Goal: Task Accomplishment & Management: Use online tool/utility

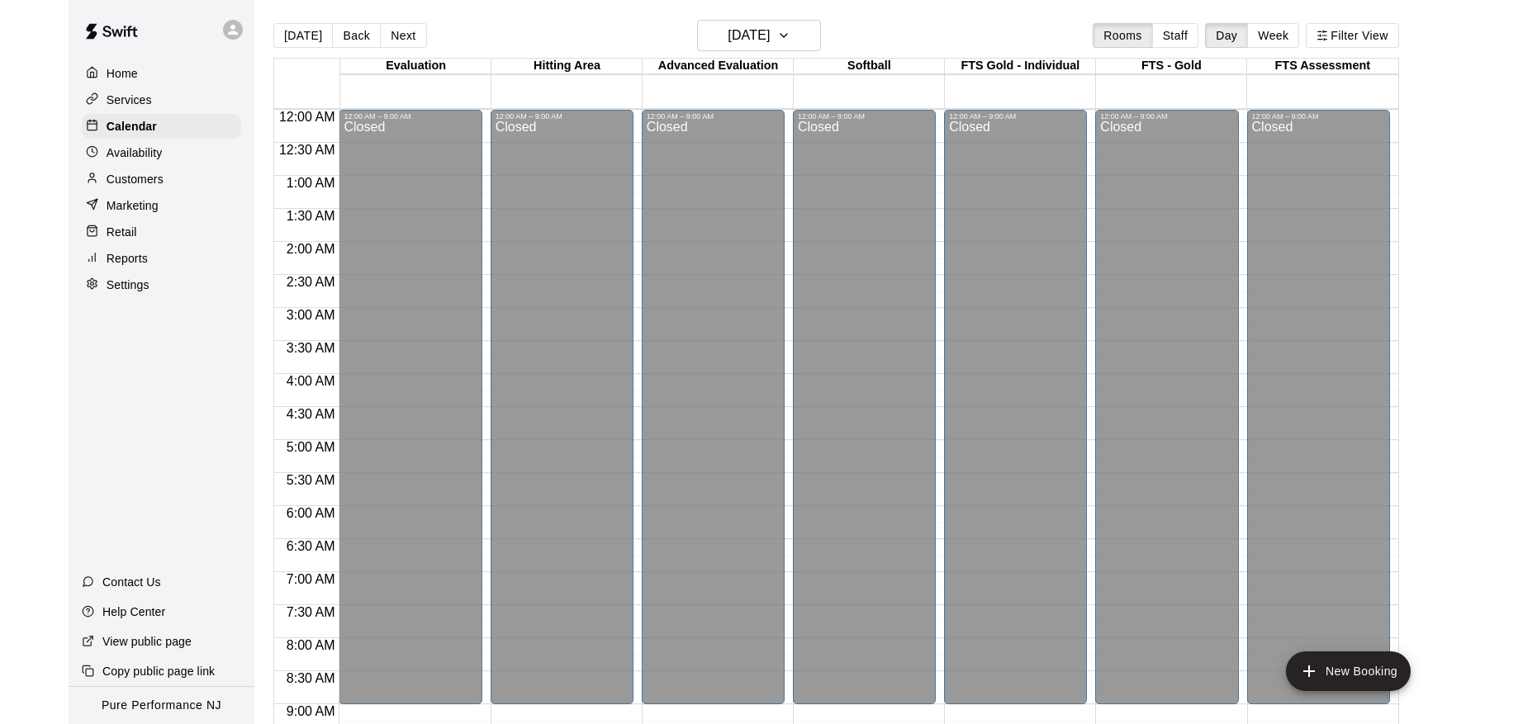
scroll to position [650, 0]
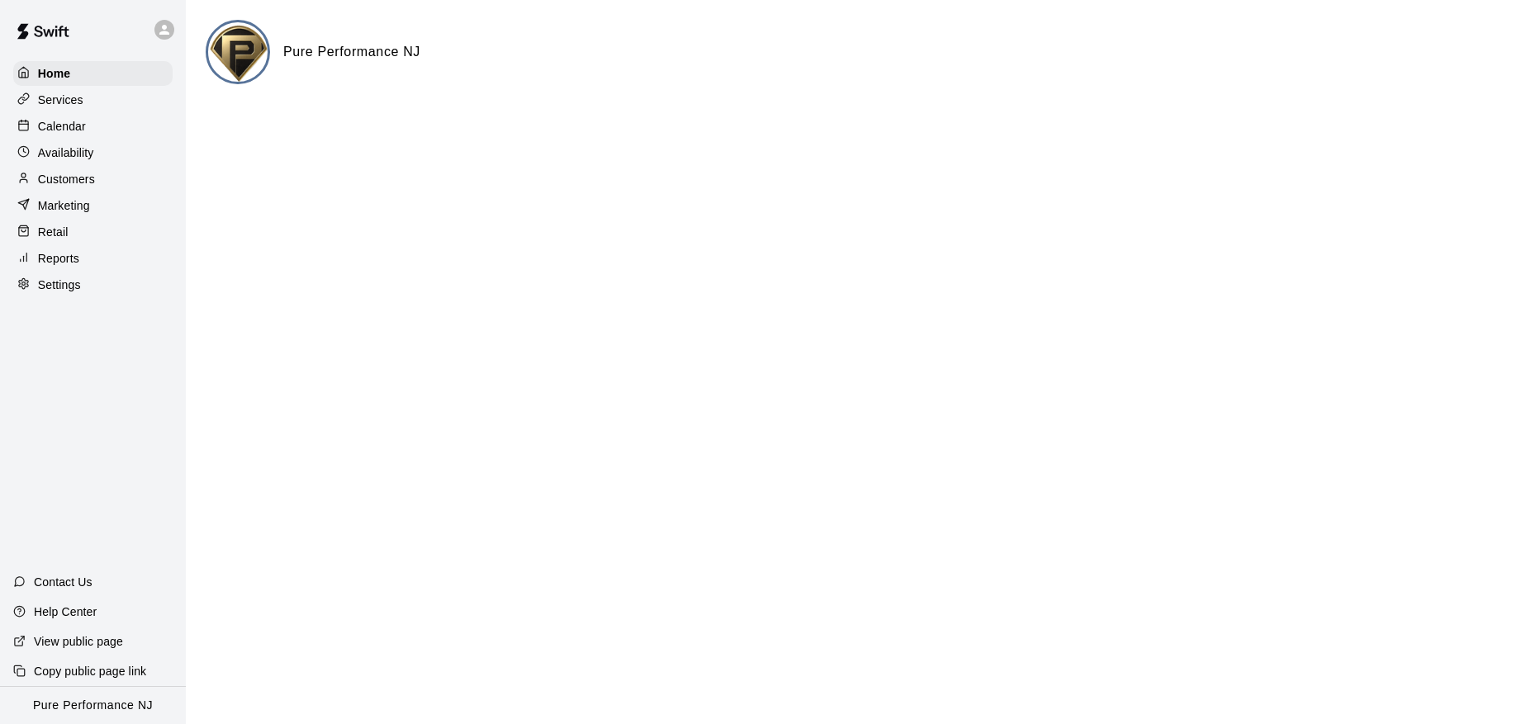
click at [66, 131] on p "Calendar" at bounding box center [62, 126] width 48 height 17
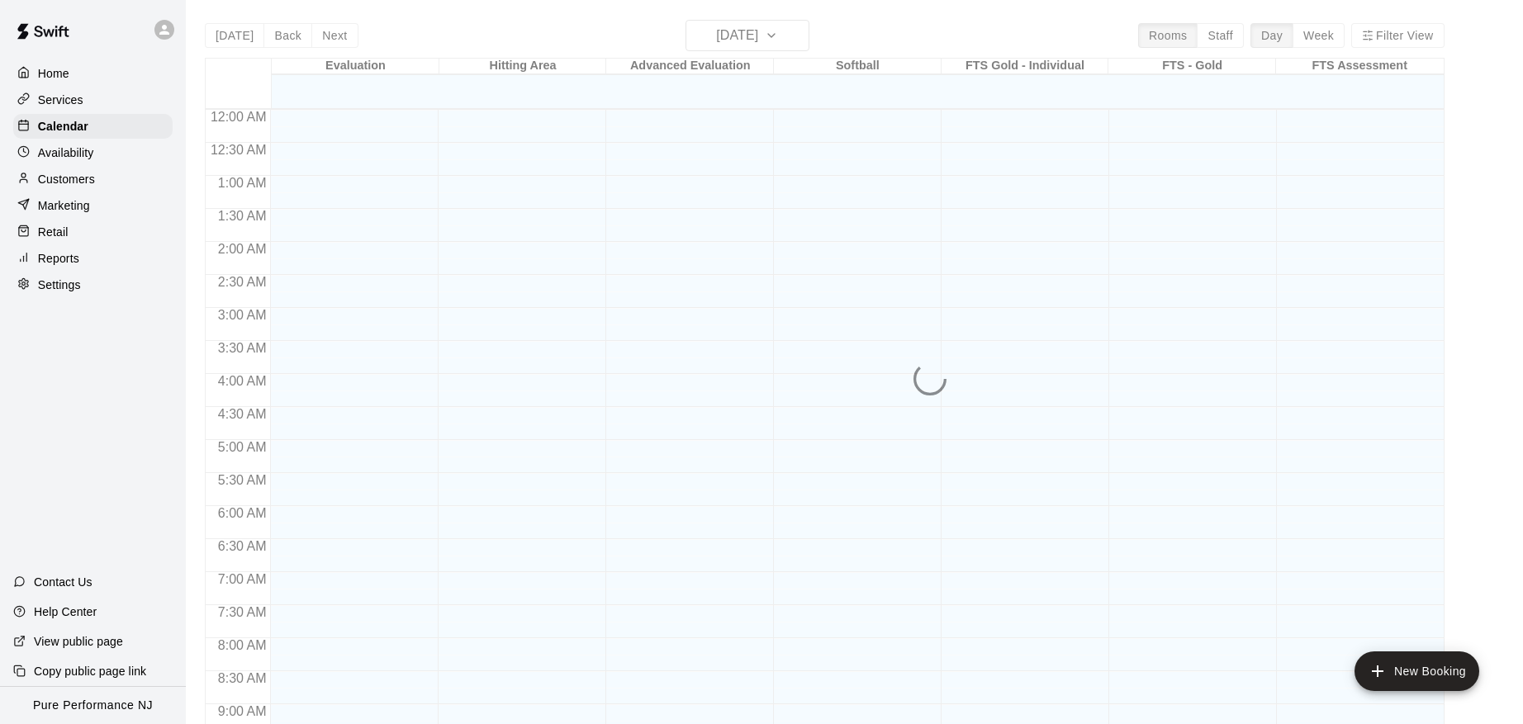
scroll to position [838, 0]
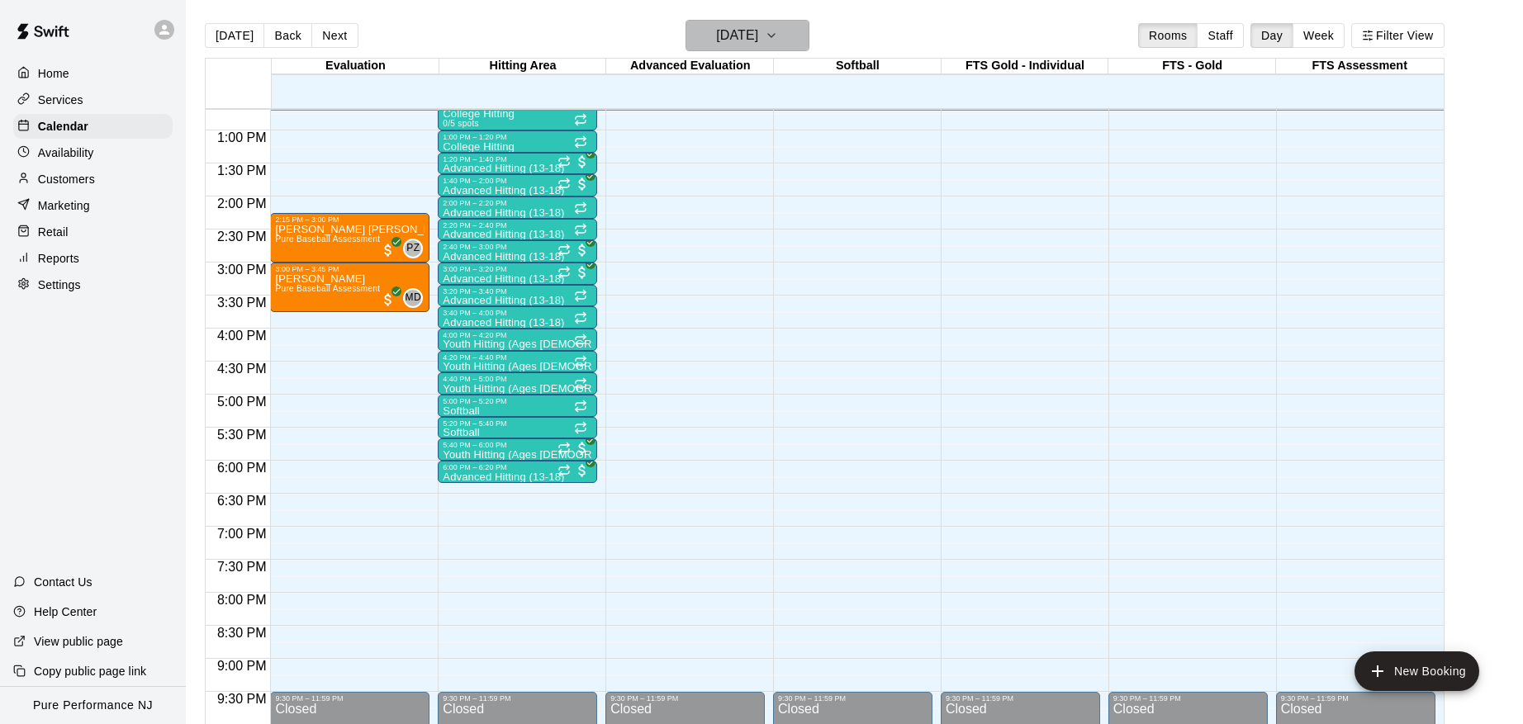
click at [758, 36] on h6 "[DATE]" at bounding box center [737, 35] width 42 height 23
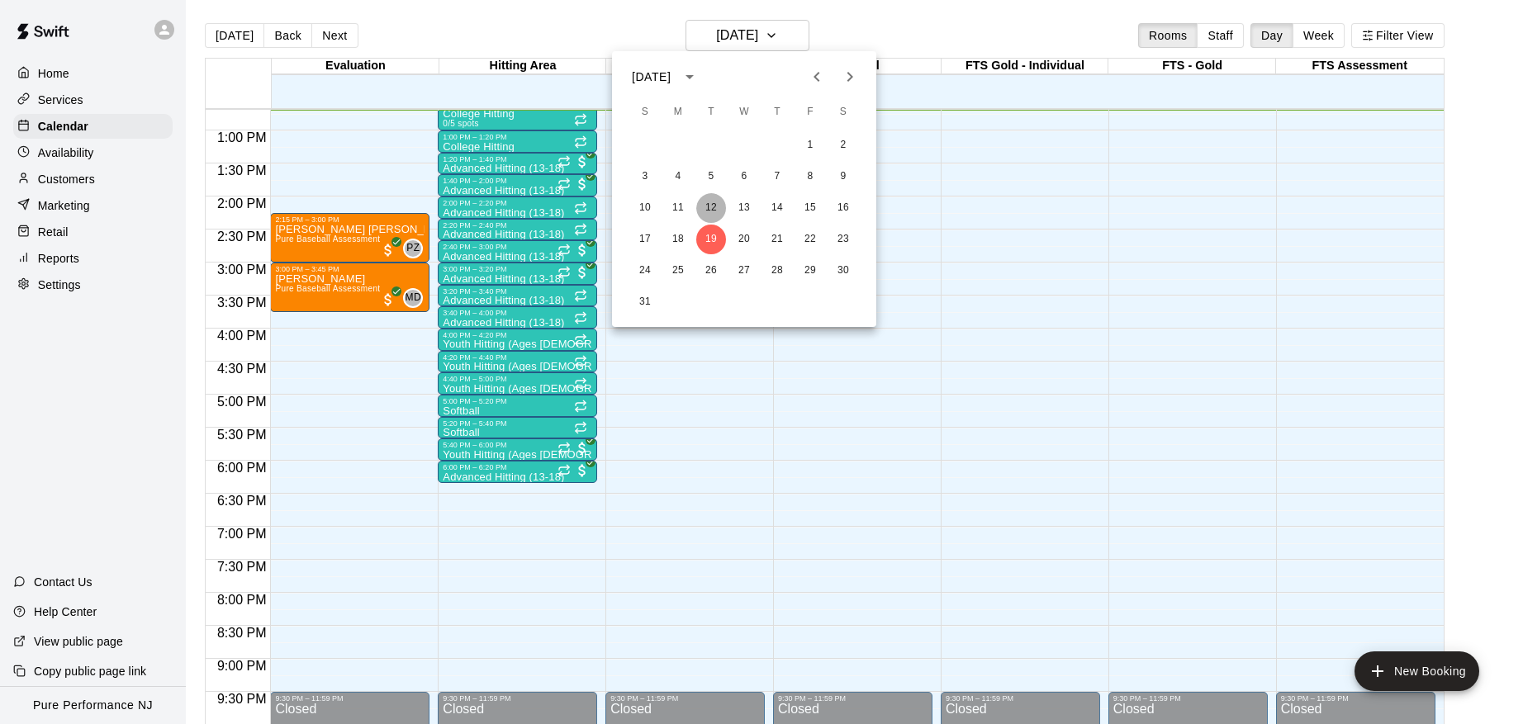
click at [715, 203] on button "12" at bounding box center [711, 208] width 30 height 30
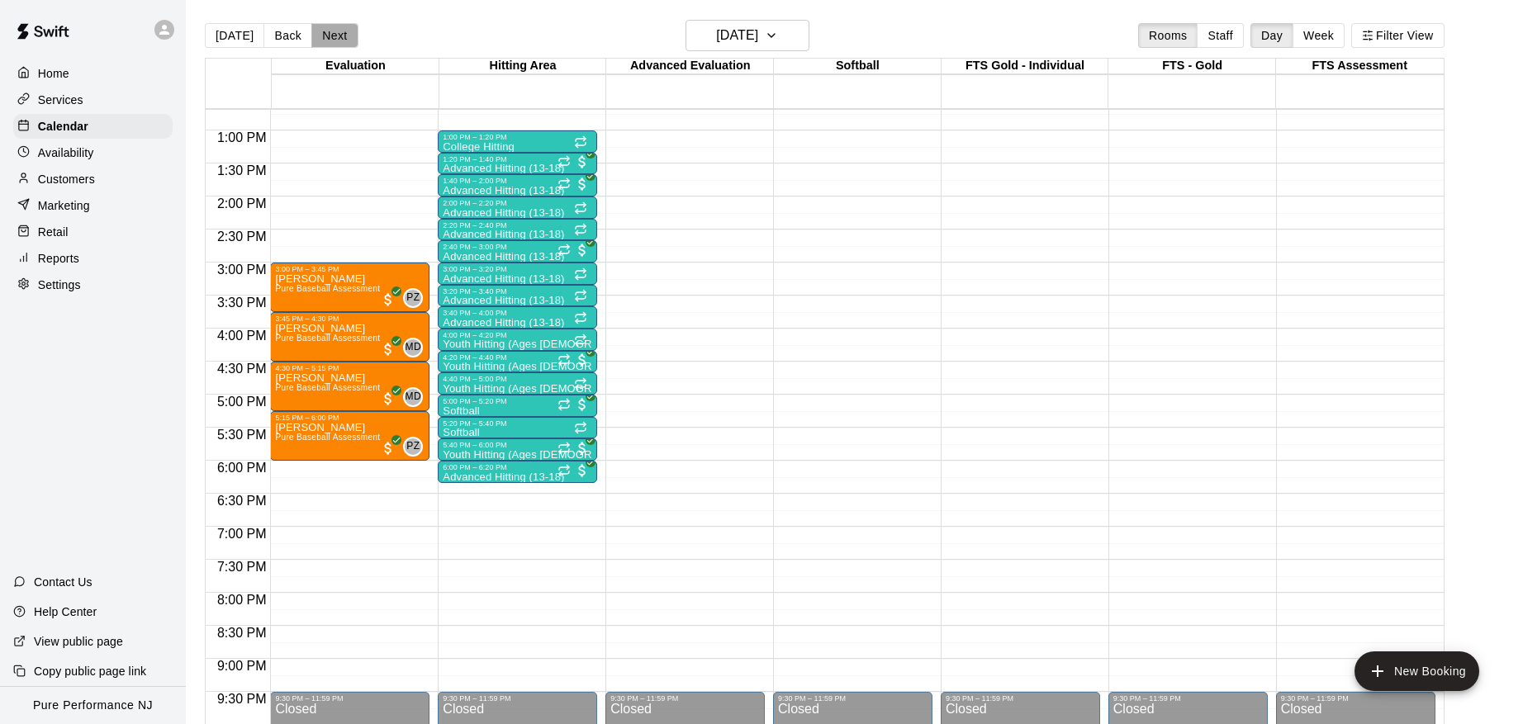
click at [326, 33] on button "Next" at bounding box center [334, 35] width 46 height 25
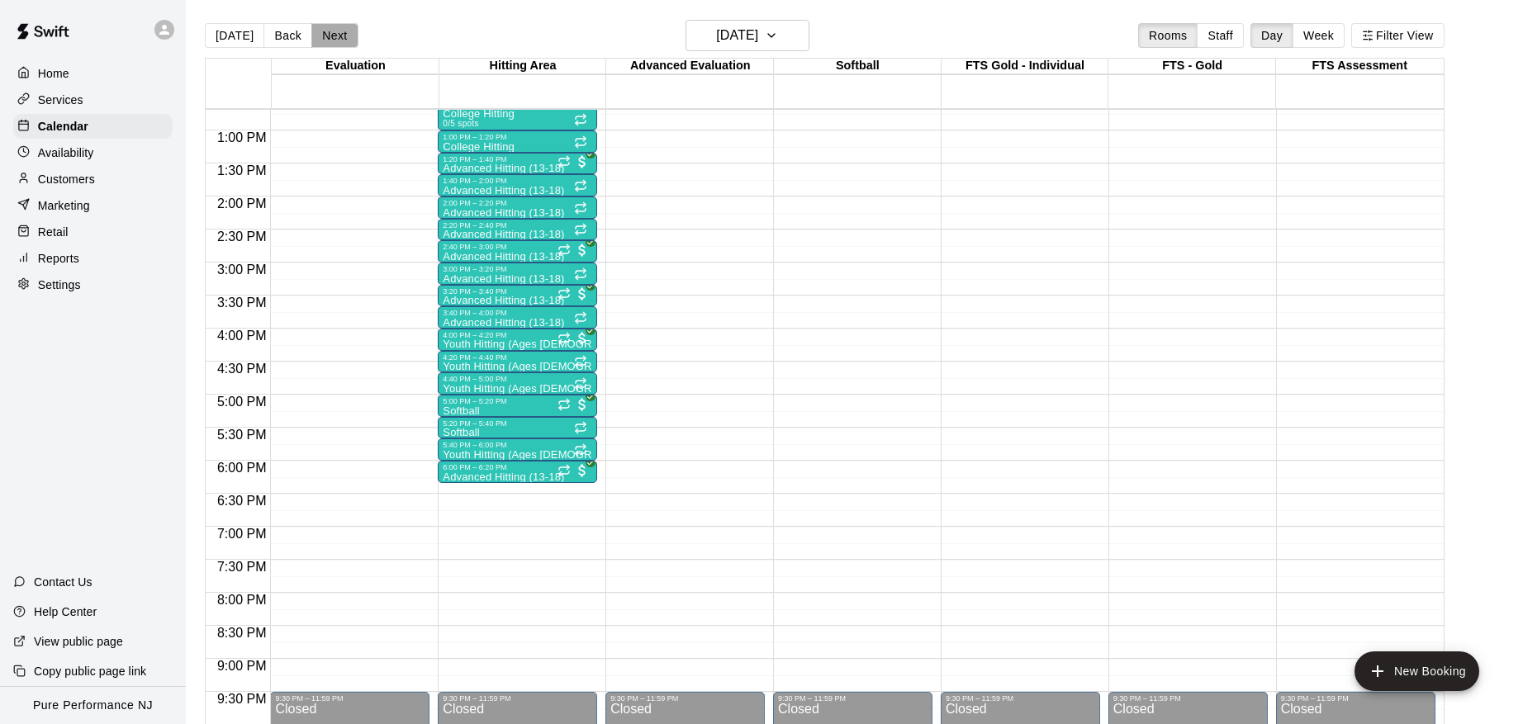
click at [326, 33] on button "Next" at bounding box center [334, 35] width 46 height 25
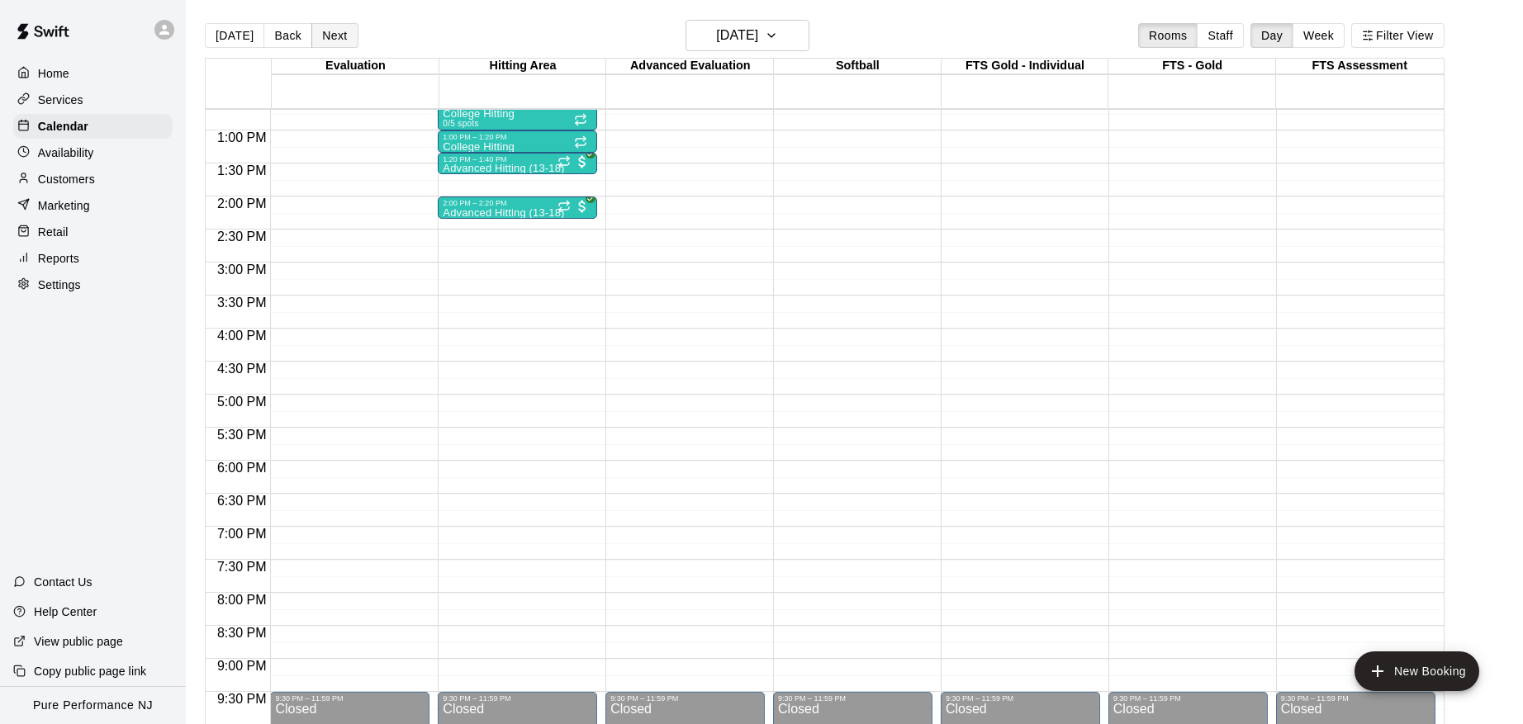
click at [326, 33] on button "Next" at bounding box center [334, 35] width 46 height 25
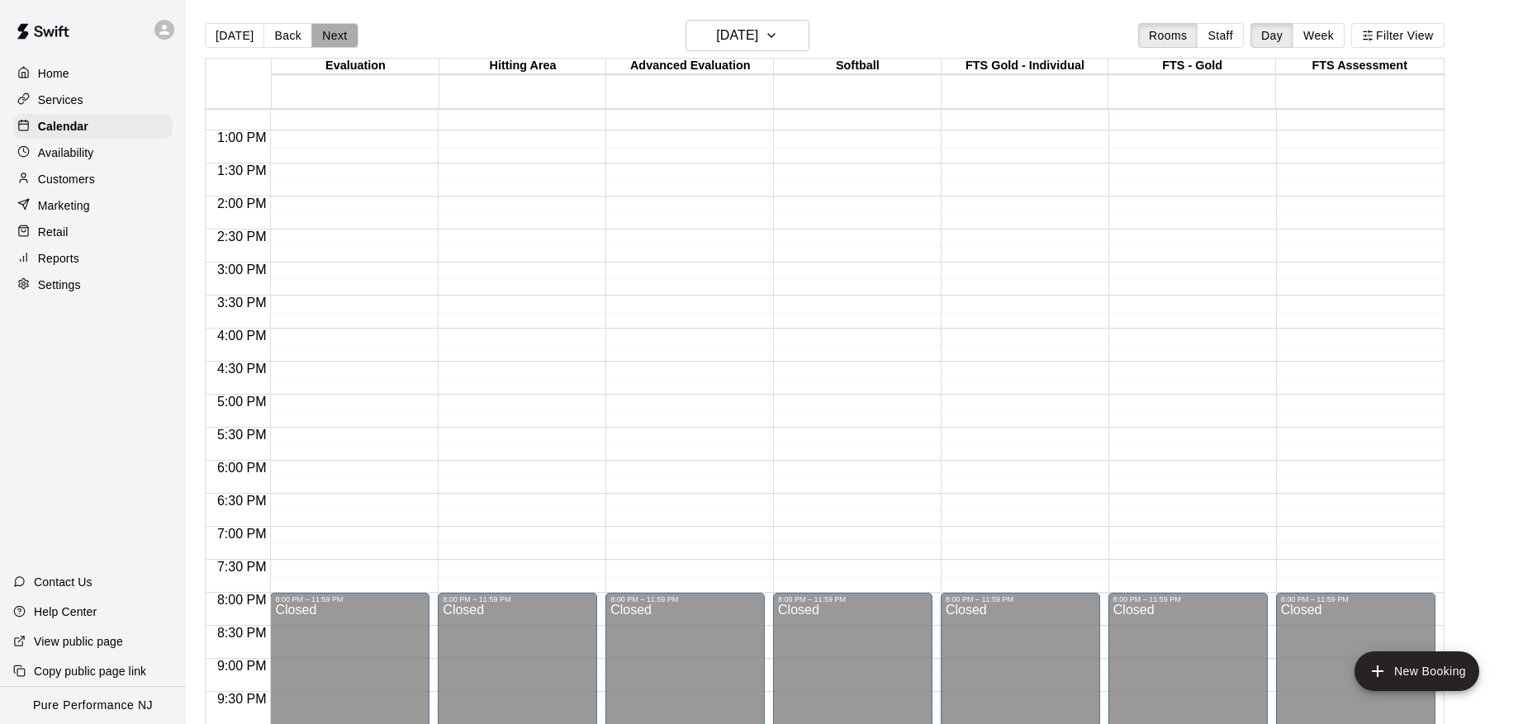
click at [326, 33] on button "Next" at bounding box center [334, 35] width 46 height 25
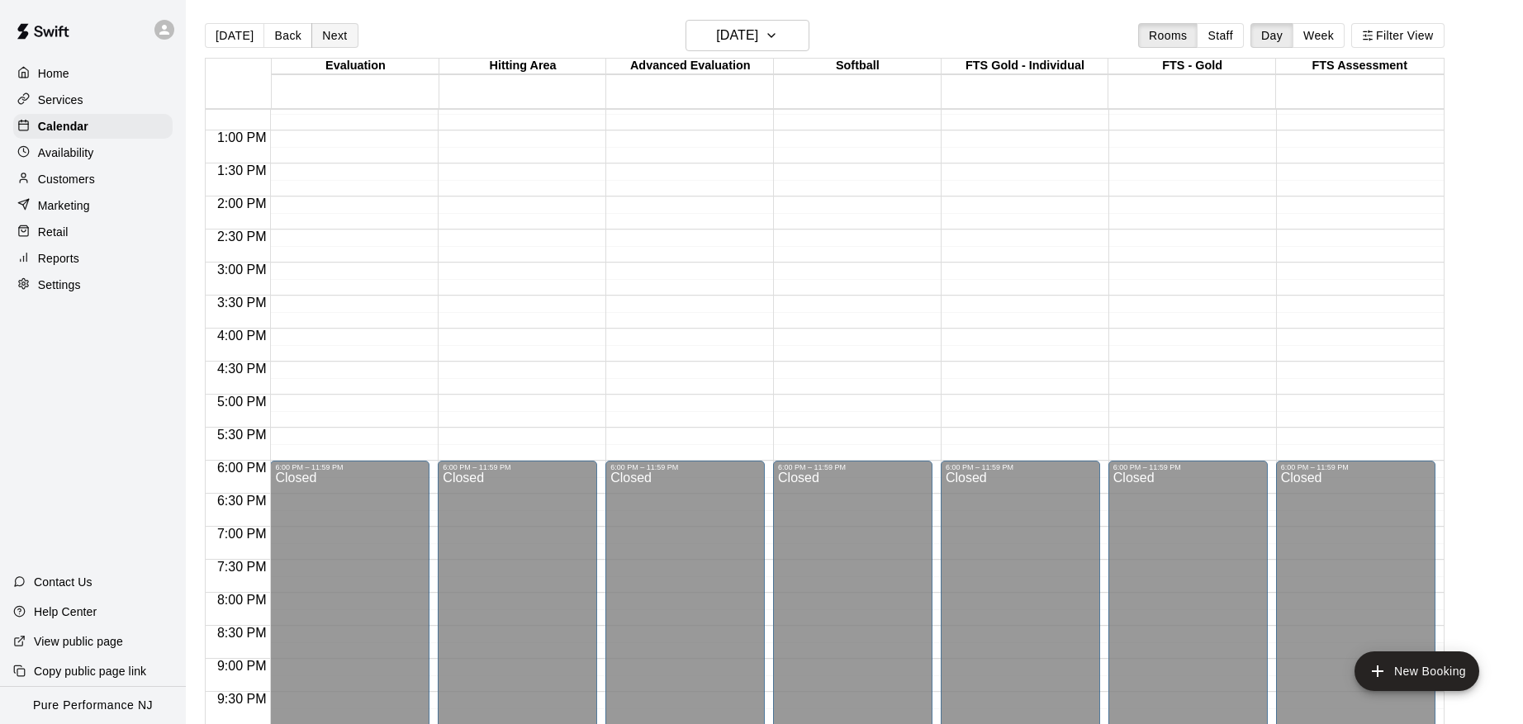
click at [326, 33] on button "Next" at bounding box center [334, 35] width 46 height 25
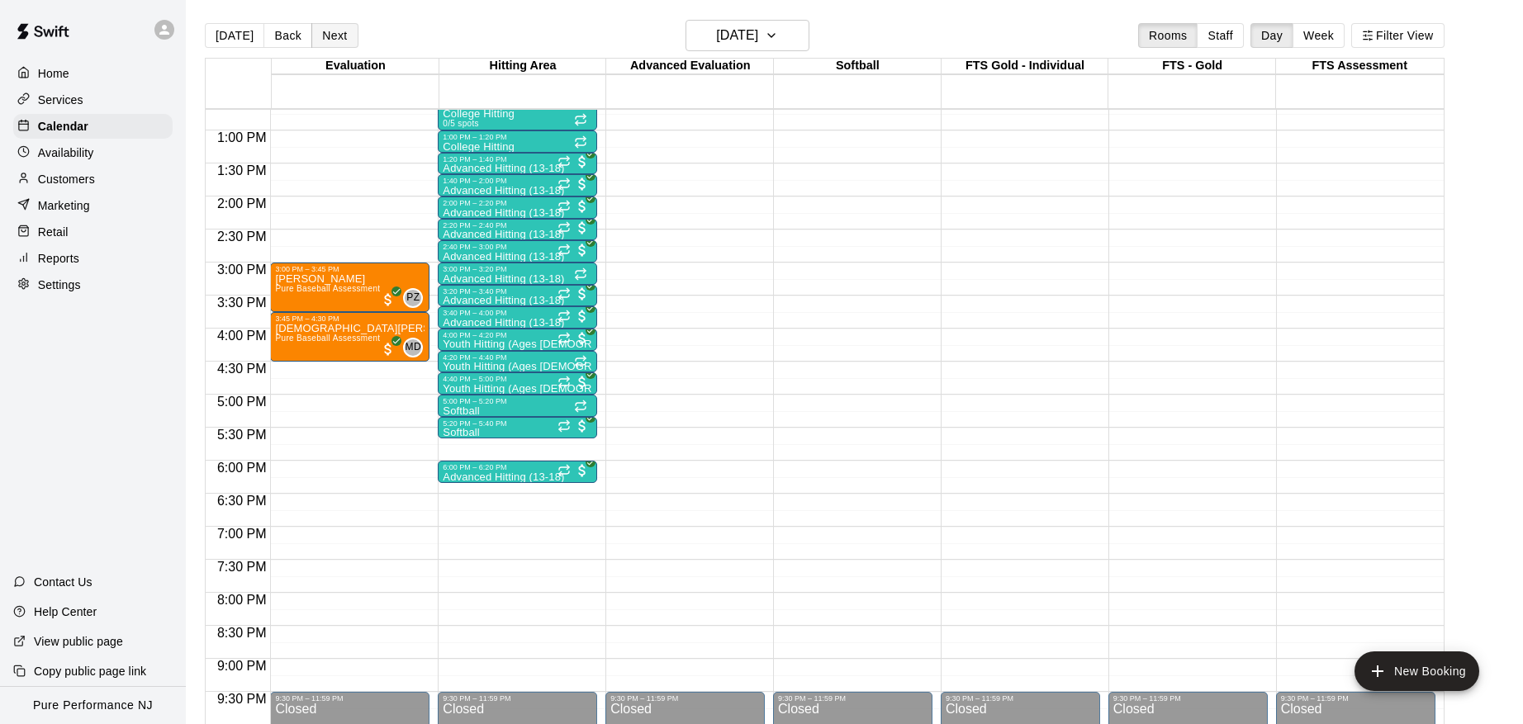
click at [319, 28] on button "Next" at bounding box center [334, 35] width 46 height 25
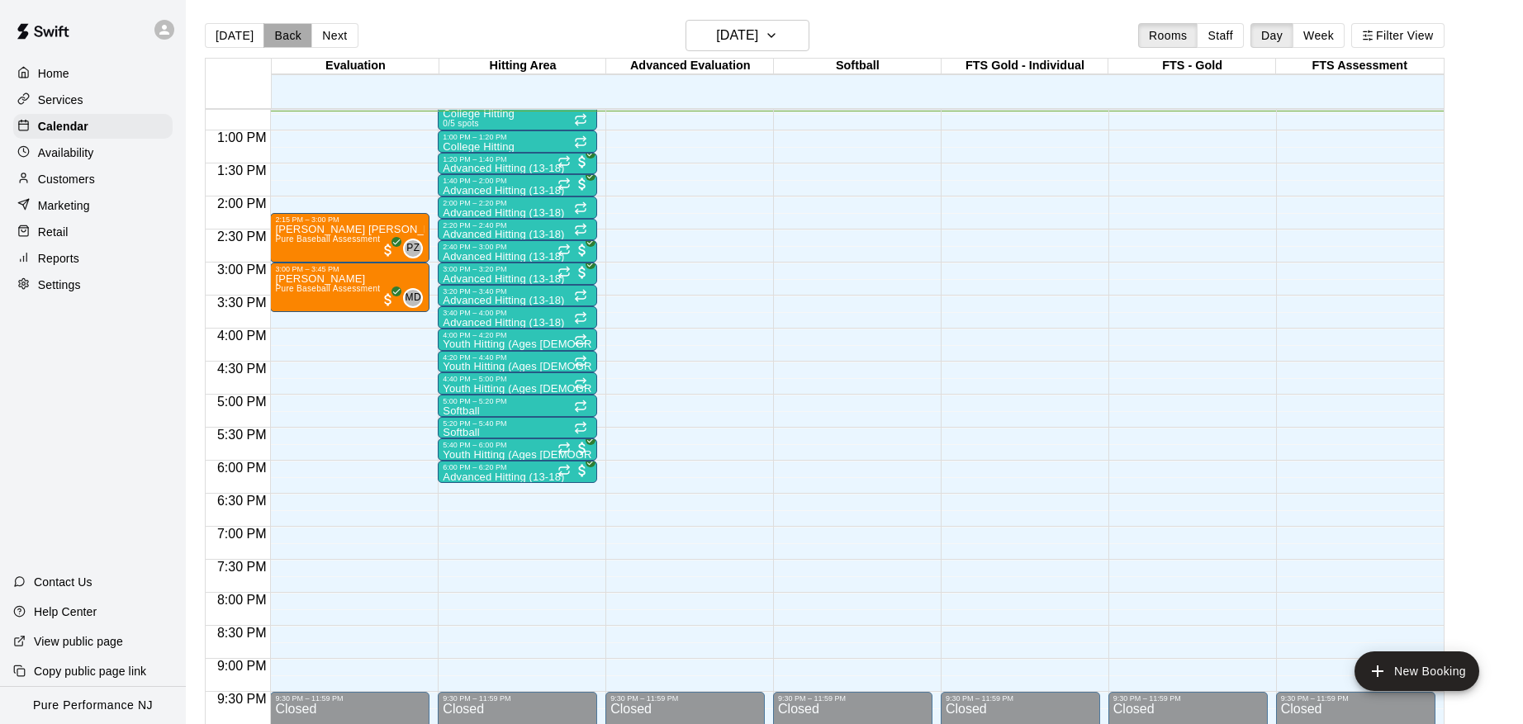
click at [287, 36] on button "Back" at bounding box center [287, 35] width 49 height 25
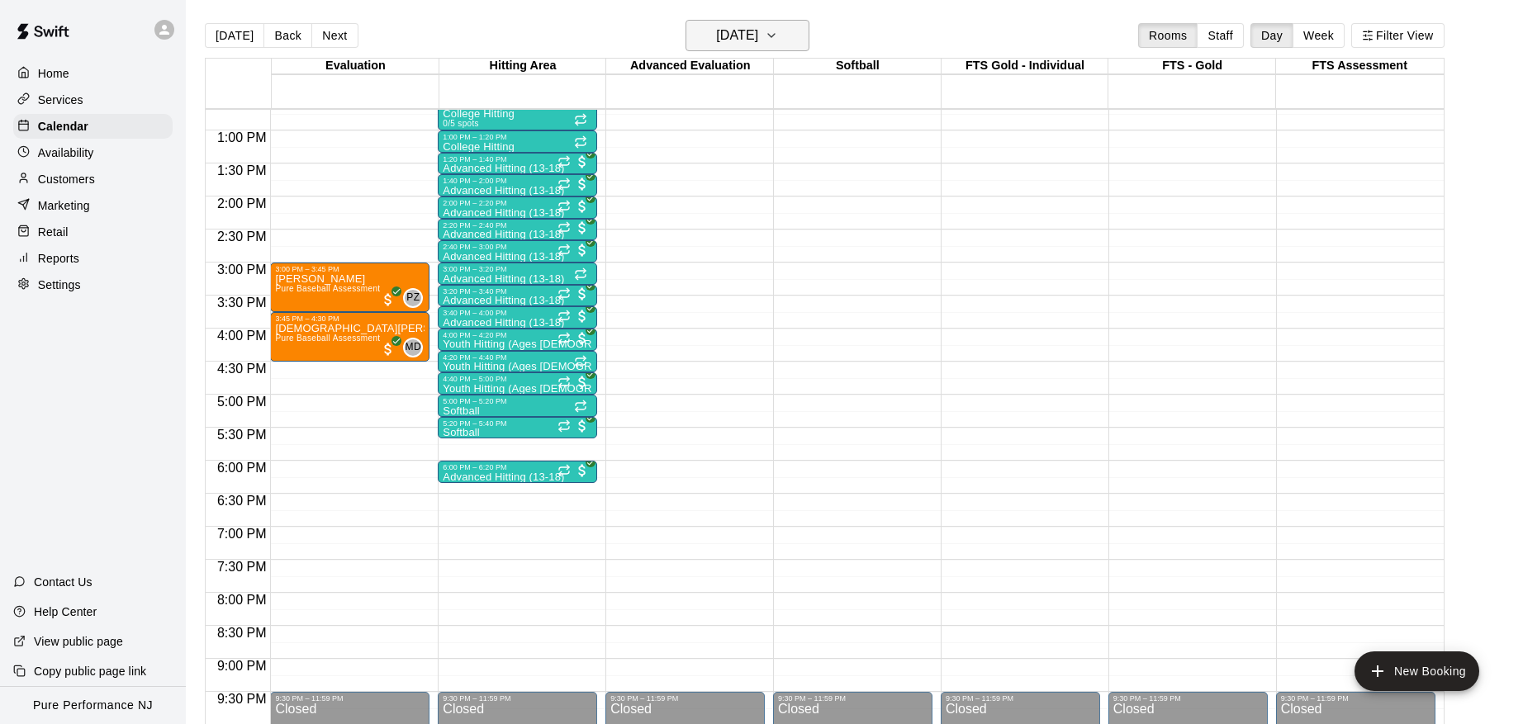
click at [758, 43] on h6 "[DATE]" at bounding box center [737, 35] width 42 height 23
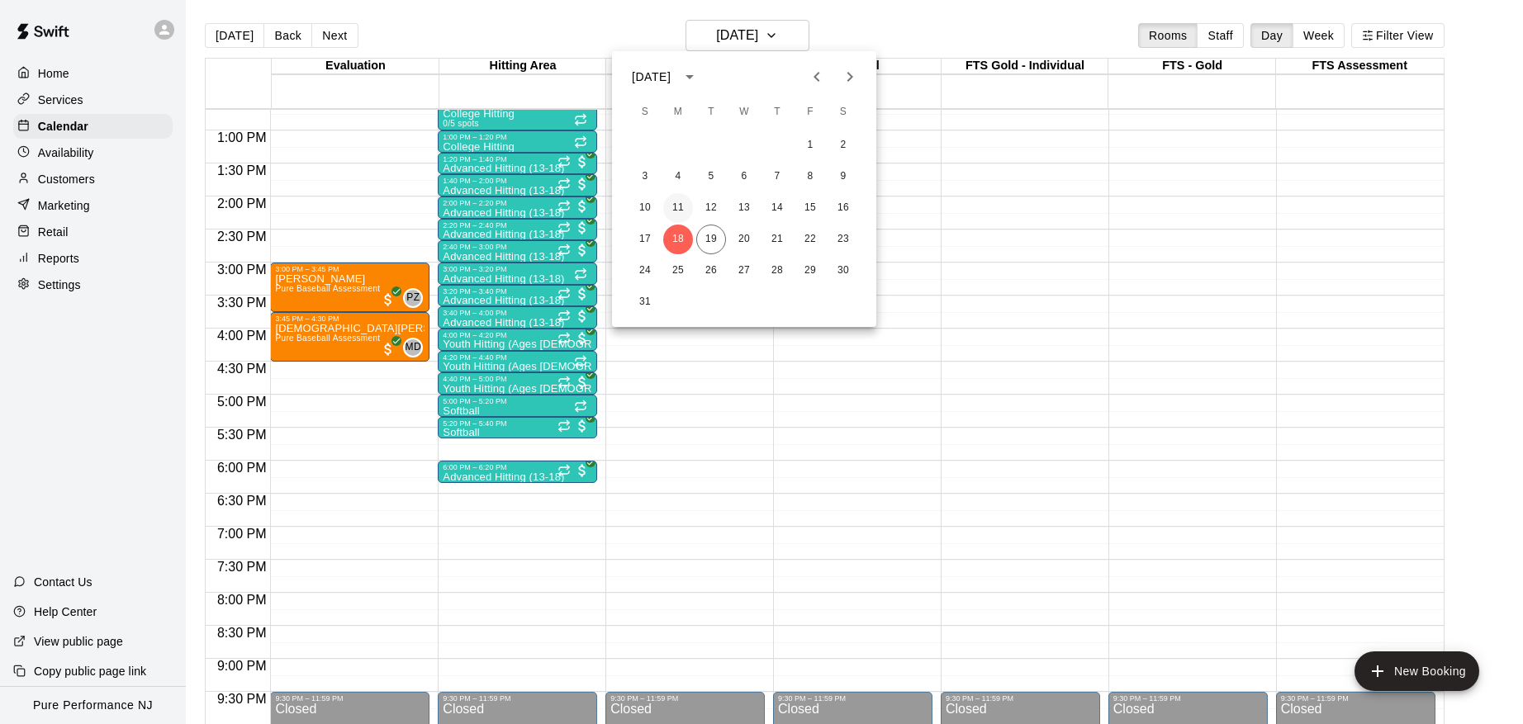
click at [673, 216] on button "11" at bounding box center [678, 208] width 30 height 30
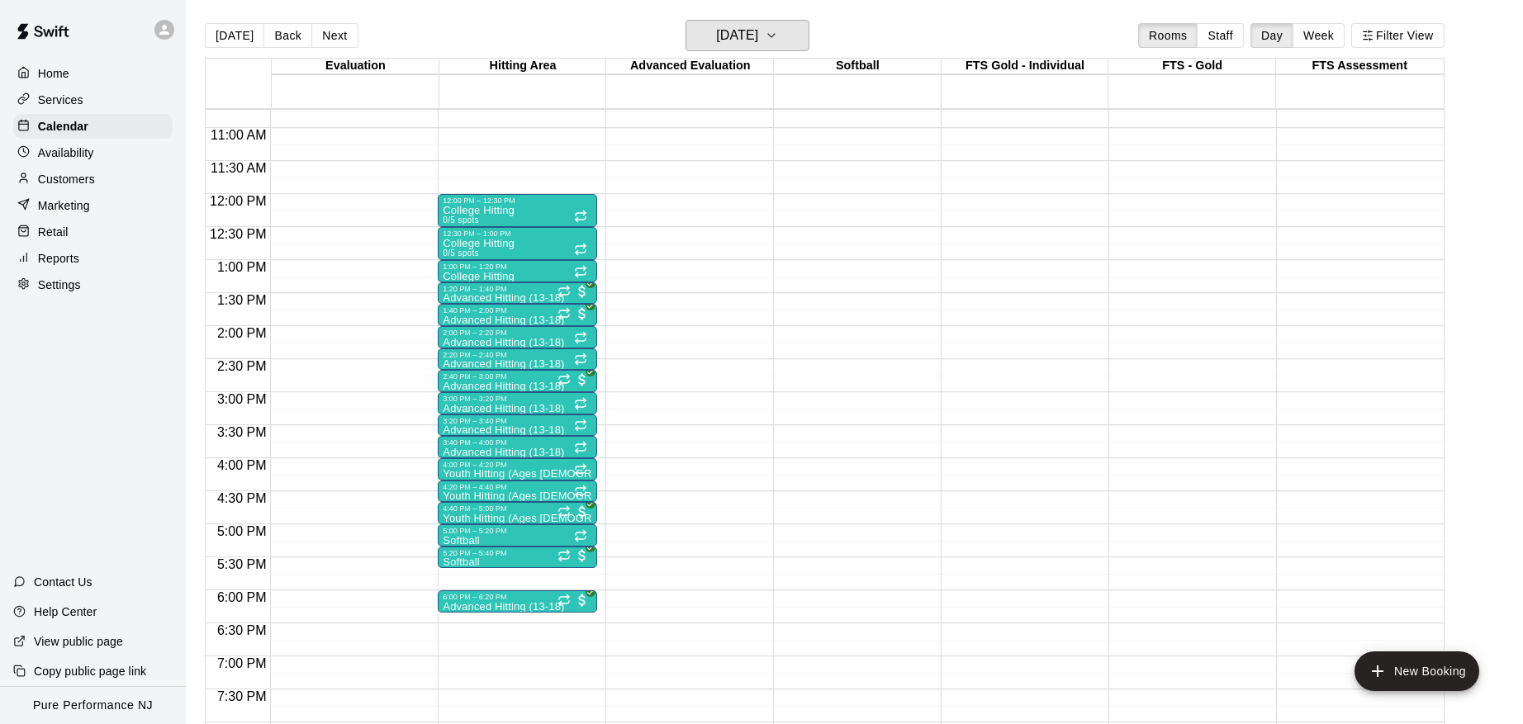
scroll to position [728, 0]
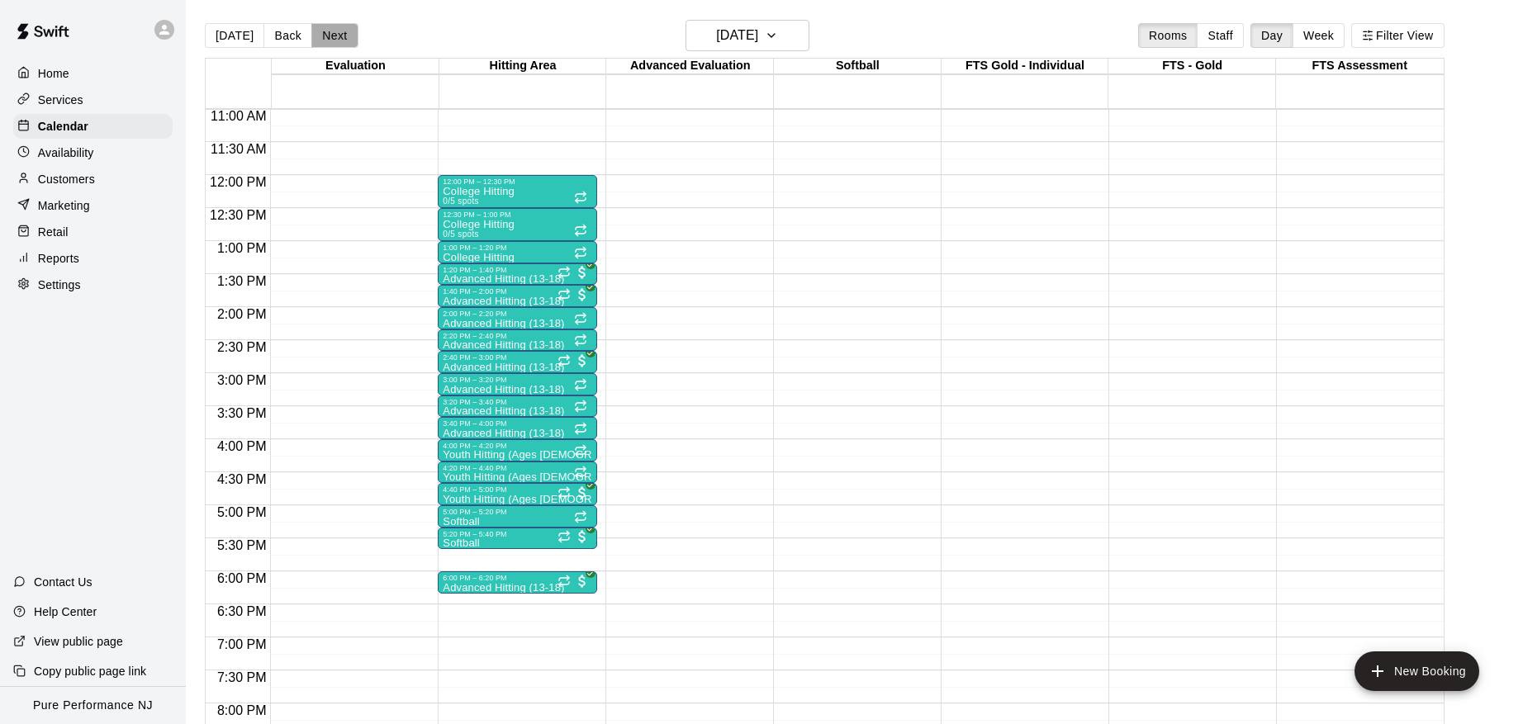
click at [333, 26] on button "Next" at bounding box center [334, 35] width 46 height 25
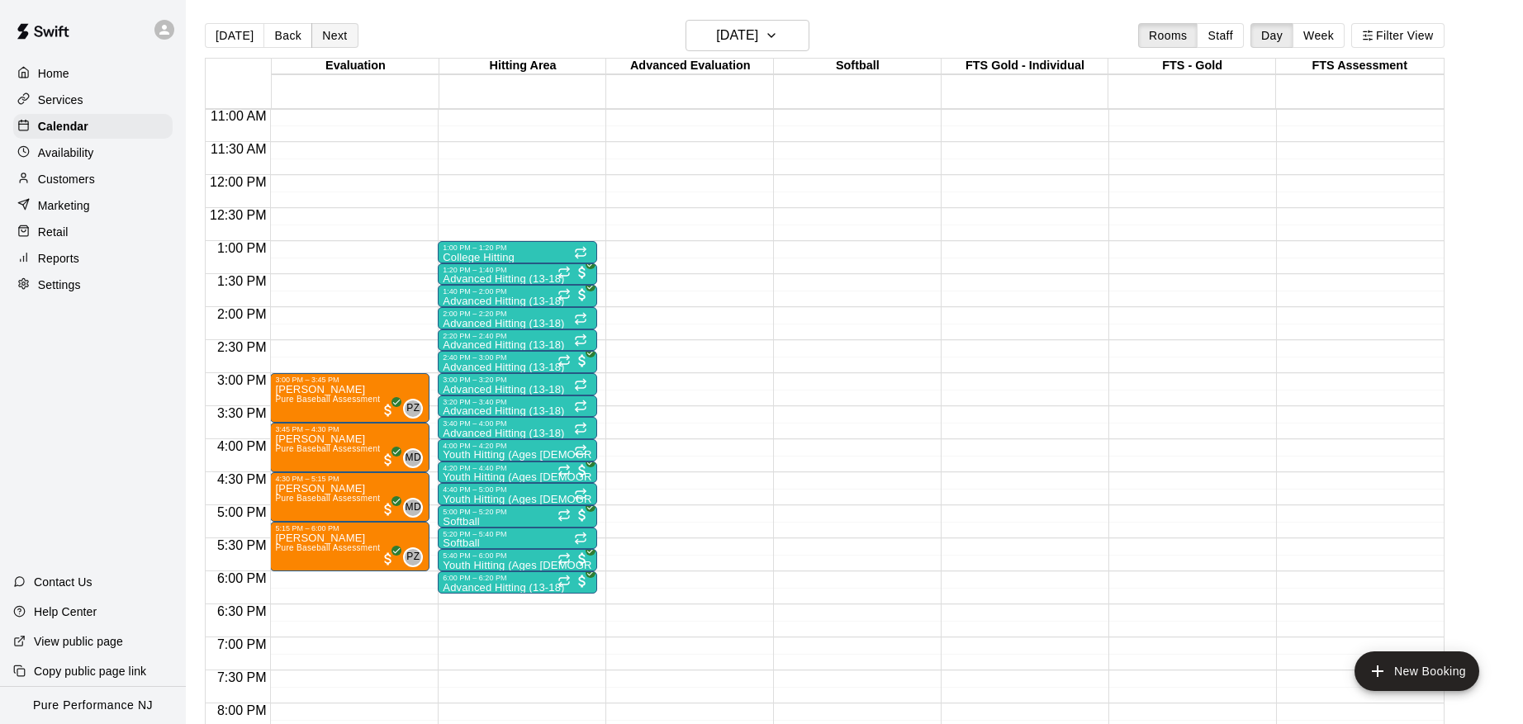
click at [321, 39] on button "Next" at bounding box center [334, 35] width 46 height 25
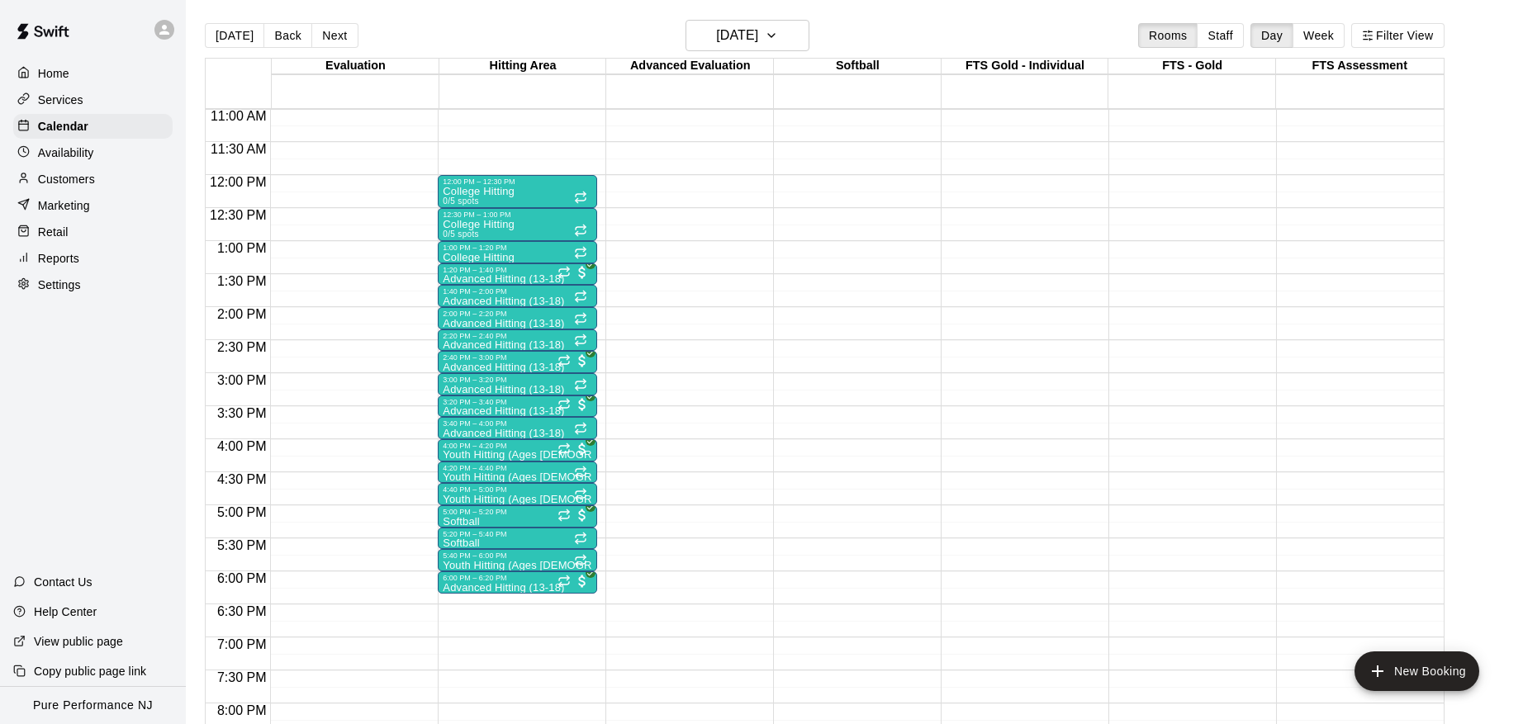
click at [1227, 155] on div "12:00 AM – 9:00 AM Closed 9:30 PM – 11:59 PM Closed" at bounding box center [1187, 175] width 159 height 1586
